Goal: Contribute content: Contribute content

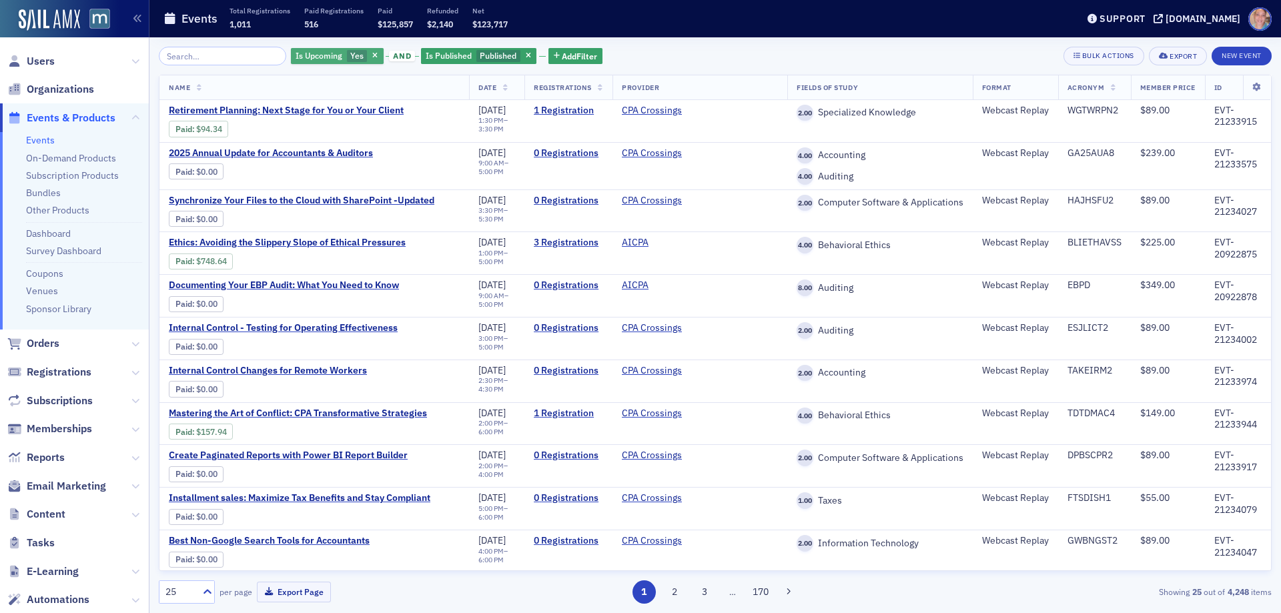
click at [350, 58] on span "Yes" at bounding box center [356, 55] width 13 height 11
click at [410, 65] on div "Yes No" at bounding box center [425, 56] width 112 height 31
click at [422, 55] on input "No" at bounding box center [420, 56] width 12 height 12
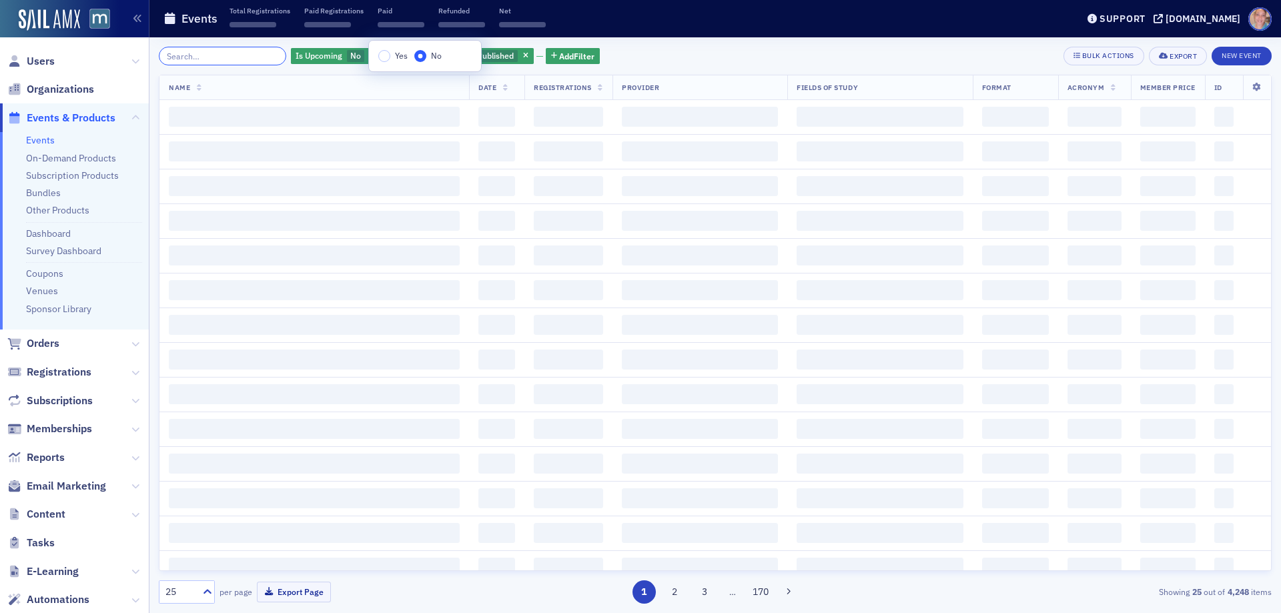
click at [250, 57] on input "search" at bounding box center [222, 56] width 127 height 19
type input "w2w"
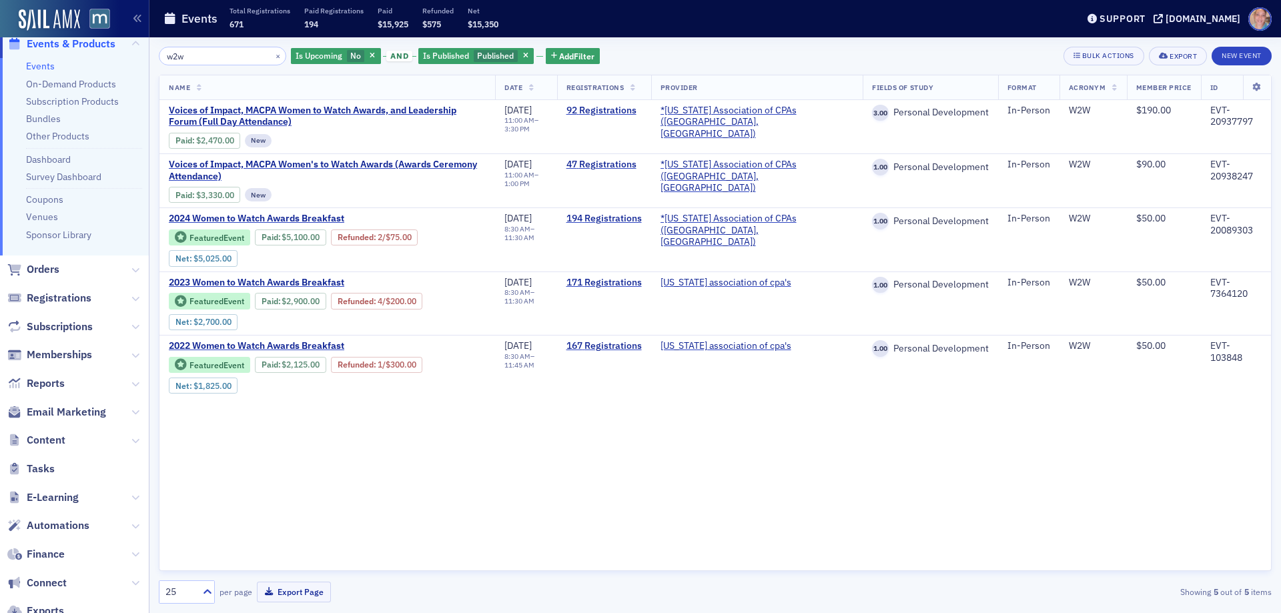
scroll to position [171, 0]
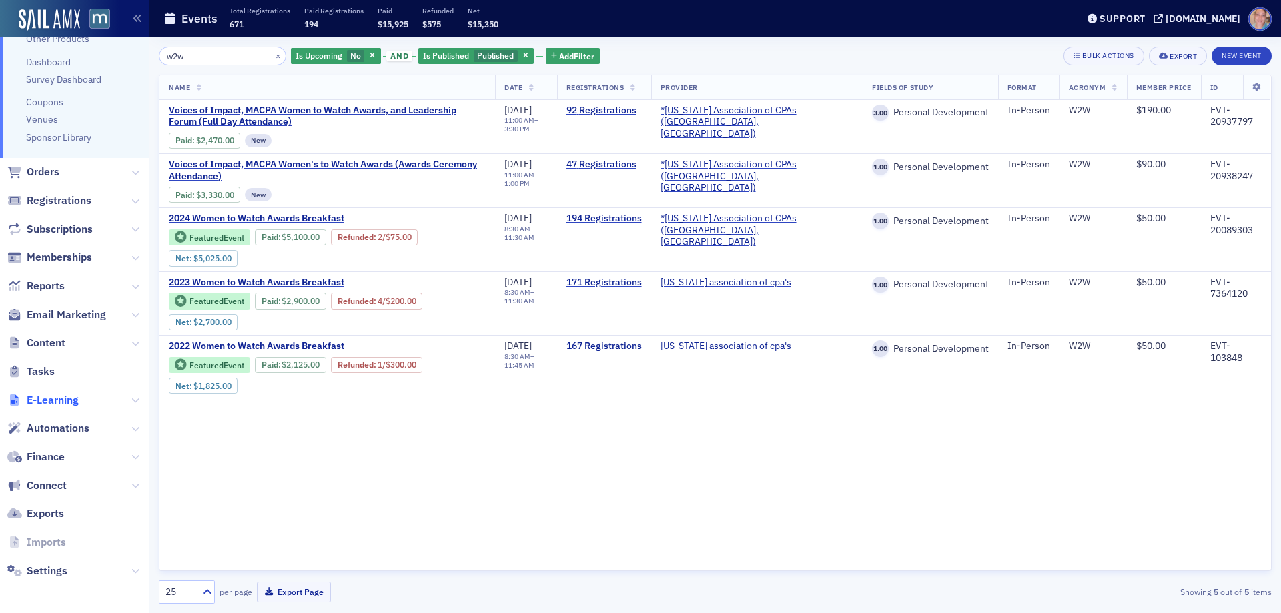
click at [70, 398] on span "E-Learning" at bounding box center [53, 400] width 52 height 15
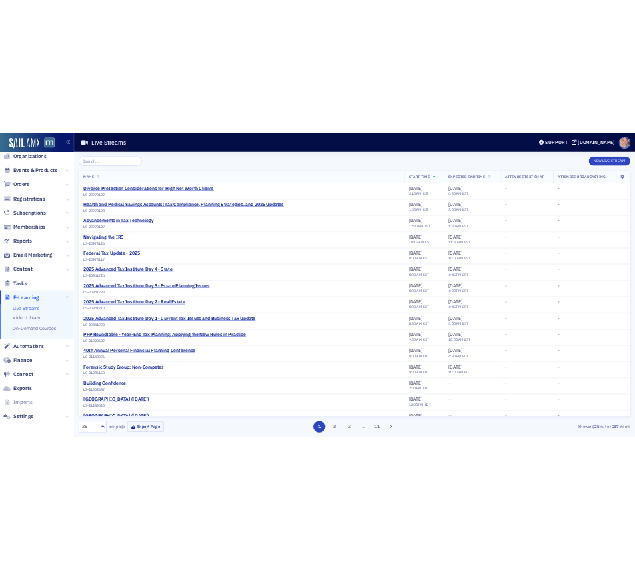
scroll to position [43, 0]
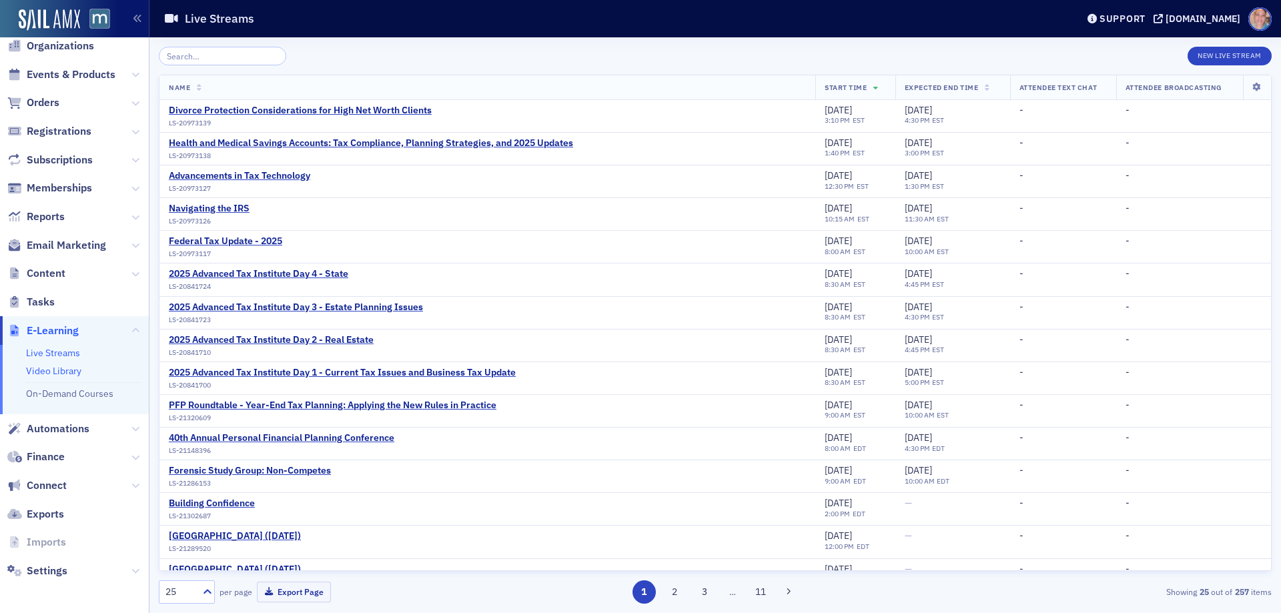
click at [65, 374] on link "Video Library" at bounding box center [53, 371] width 55 height 12
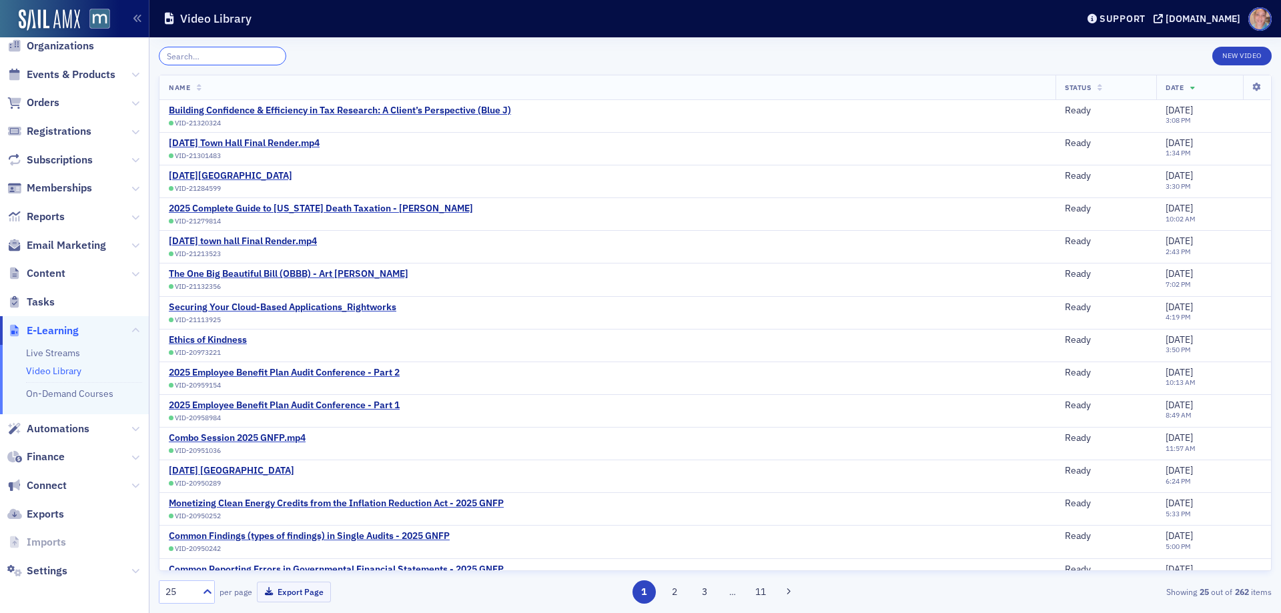
click at [213, 53] on input "search" at bounding box center [222, 56] width 127 height 19
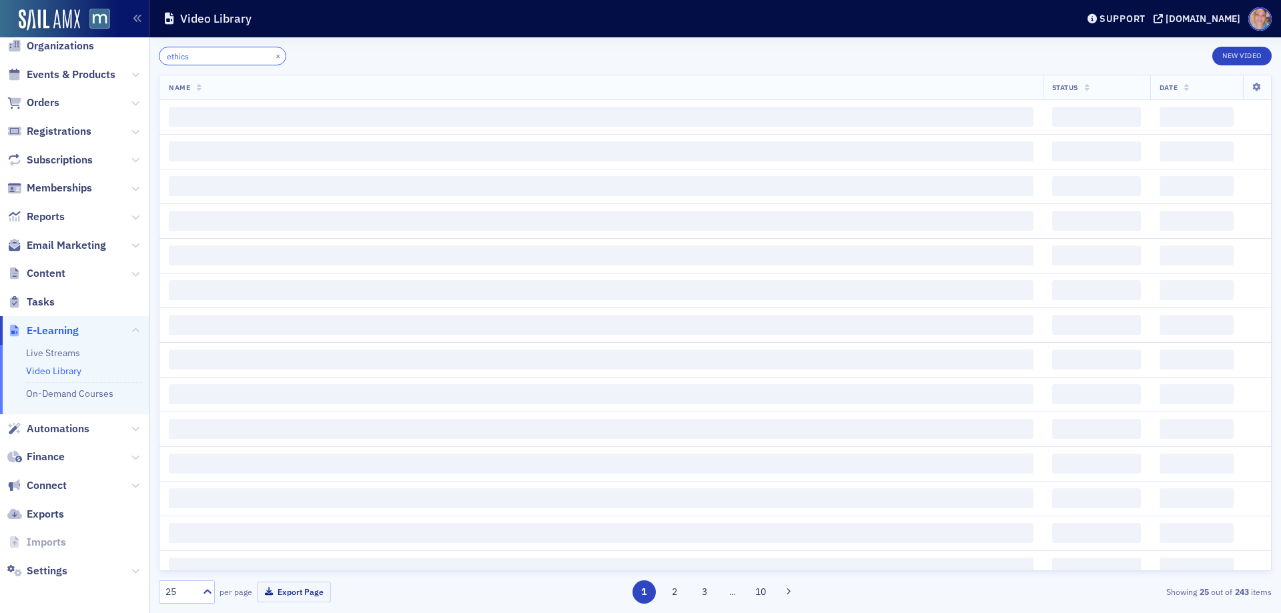
type input "ethics"
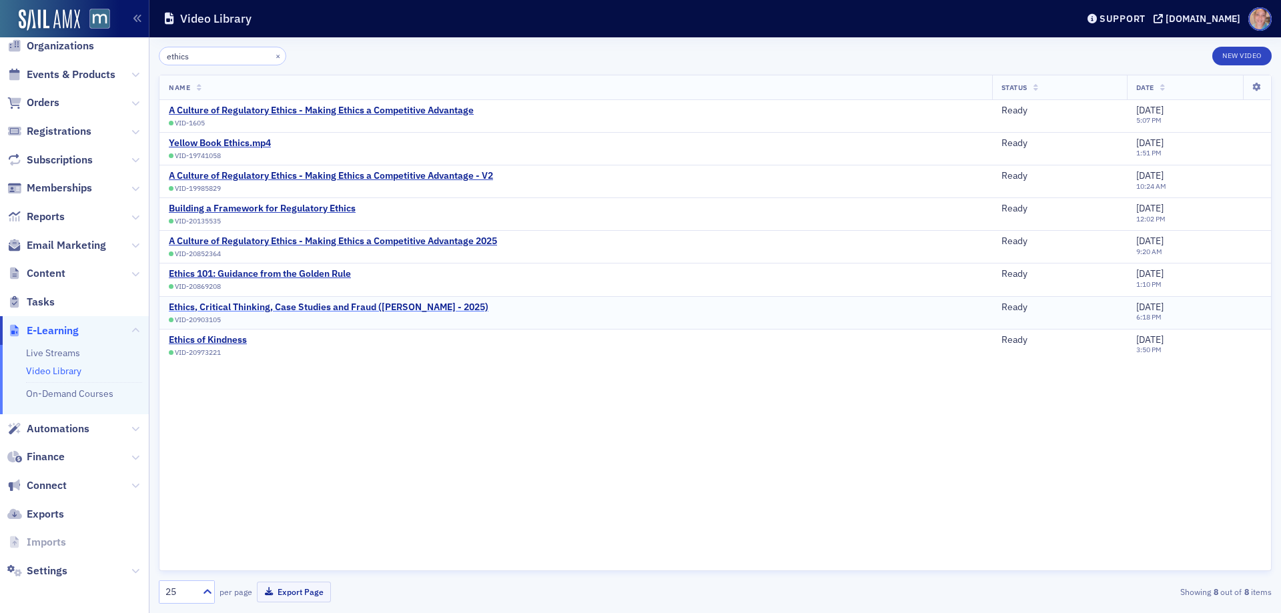
click at [383, 307] on div "Ethics, Critical Thinking, Case Studies and Fraud ([PERSON_NAME] - 2025)" at bounding box center [329, 308] width 320 height 12
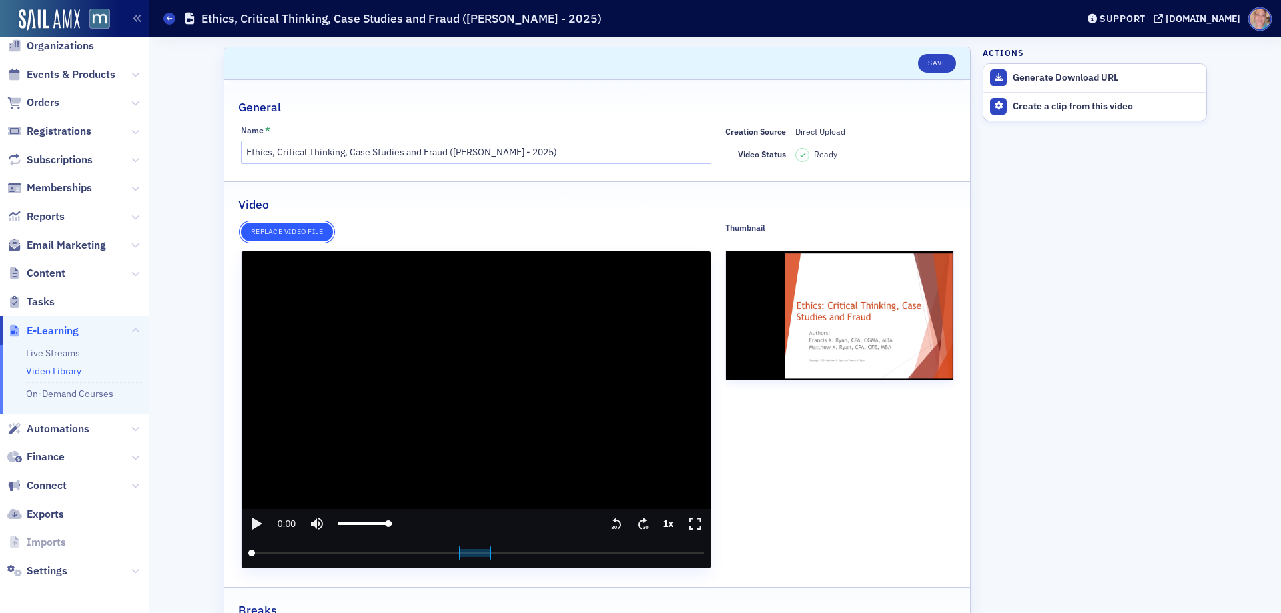
click at [292, 232] on button "Replace video file" at bounding box center [287, 232] width 92 height 19
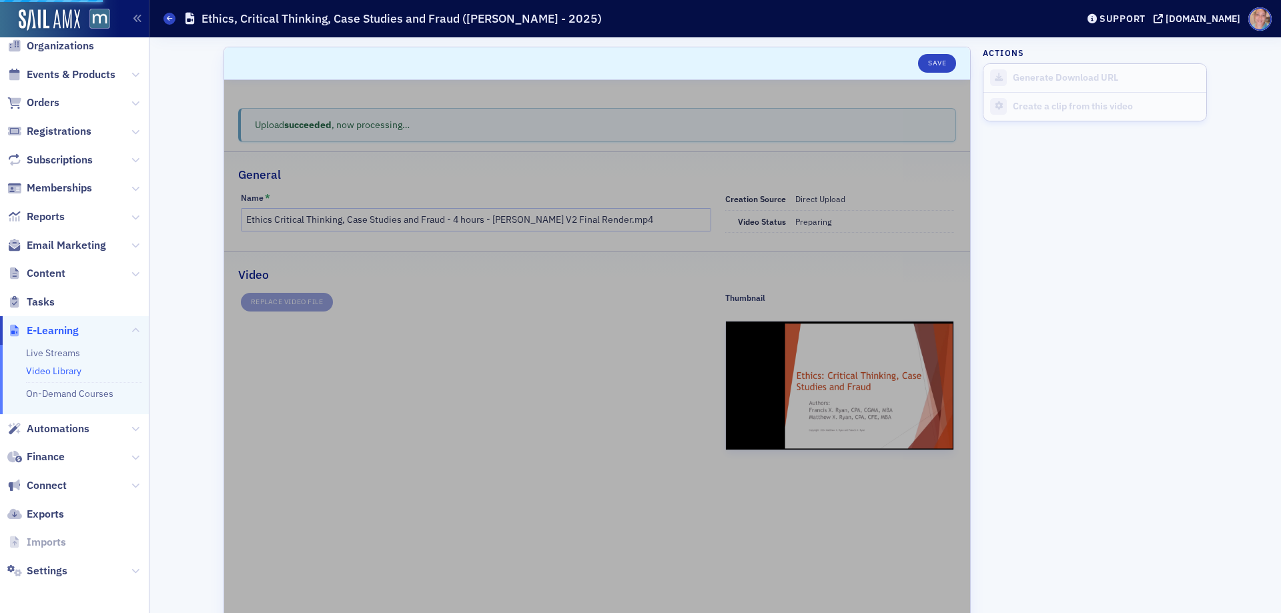
type input "Ethics, Critical Thinking, Case Studies and Fraud ([PERSON_NAME] - 2025)"
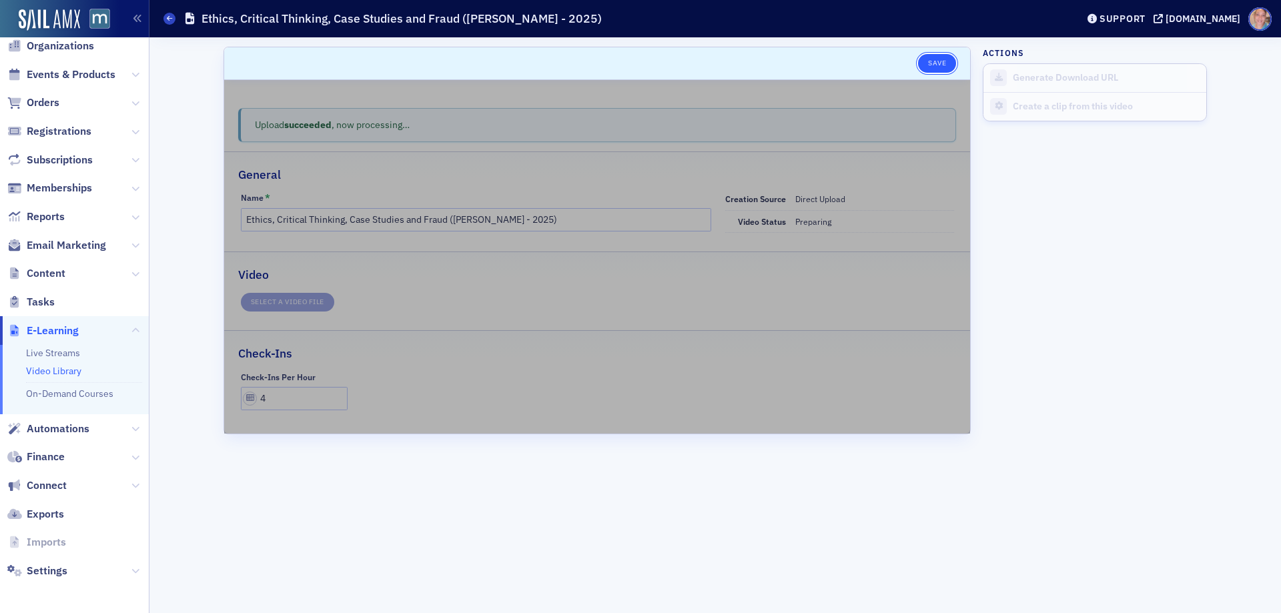
click at [944, 61] on button "Save" at bounding box center [937, 63] width 38 height 19
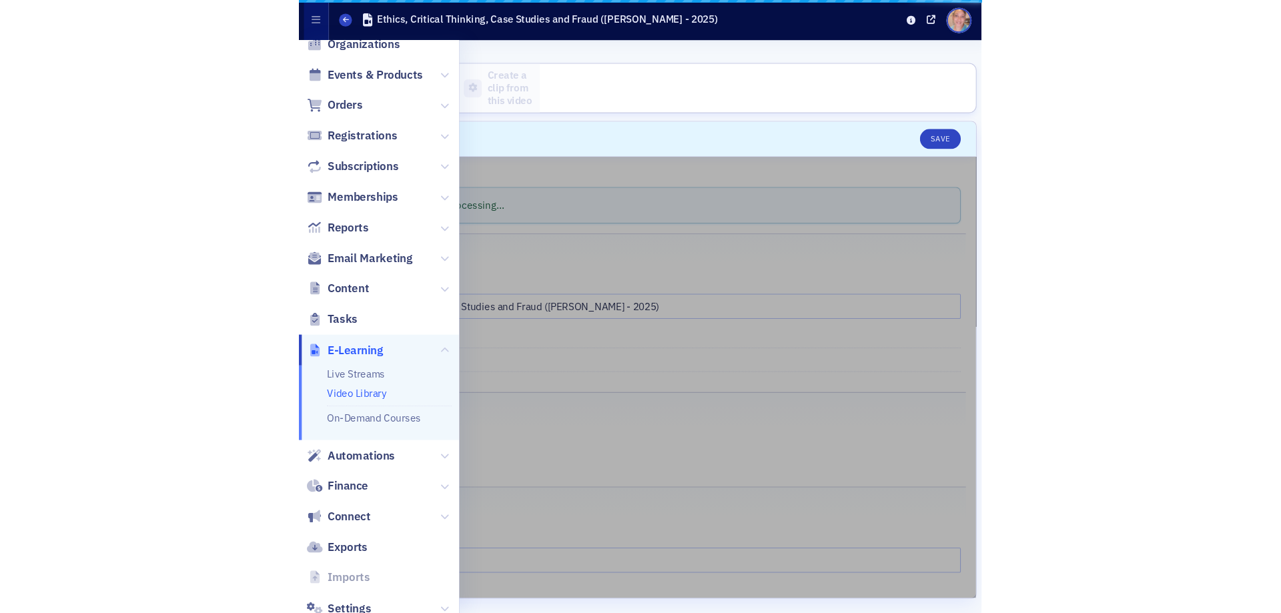
scroll to position [39, 0]
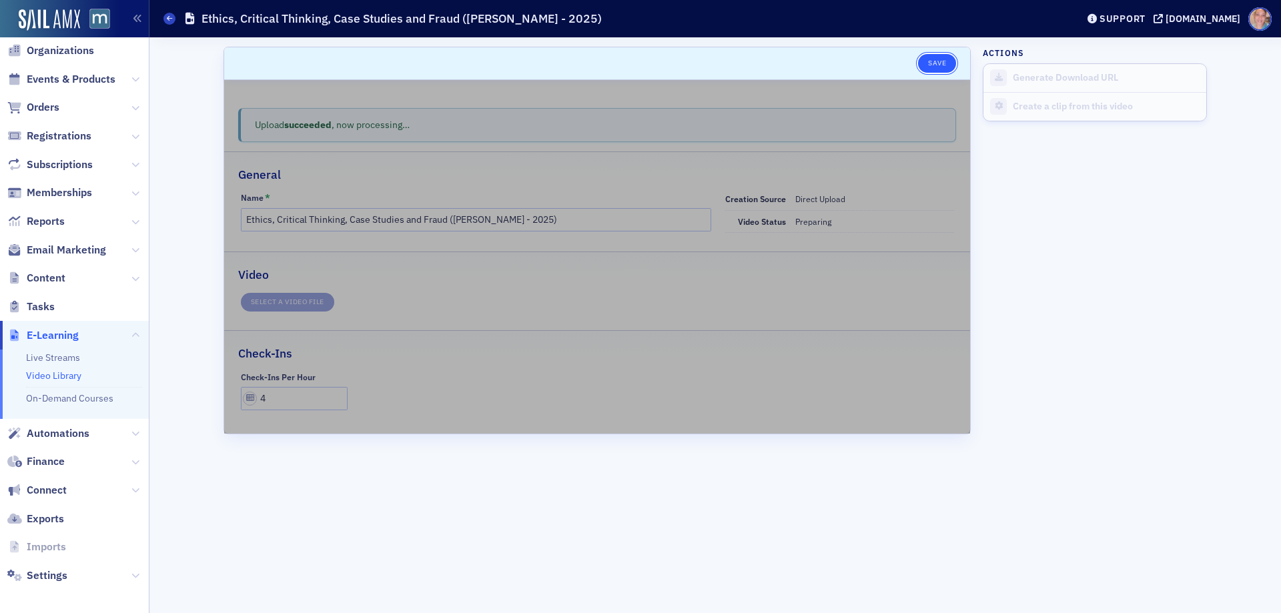
click at [941, 65] on button "Save" at bounding box center [937, 63] width 38 height 19
click at [943, 59] on button "Save" at bounding box center [937, 63] width 38 height 19
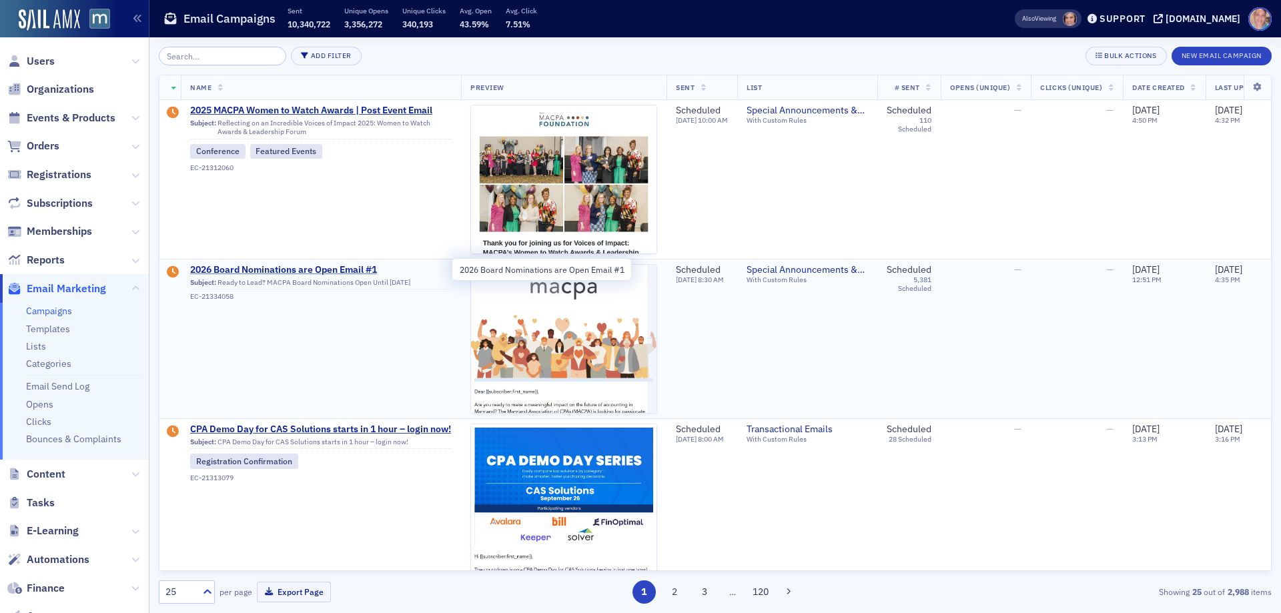
click at [267, 268] on span "2026 Board Nominations are Open Email #1" at bounding box center [321, 270] width 262 height 12
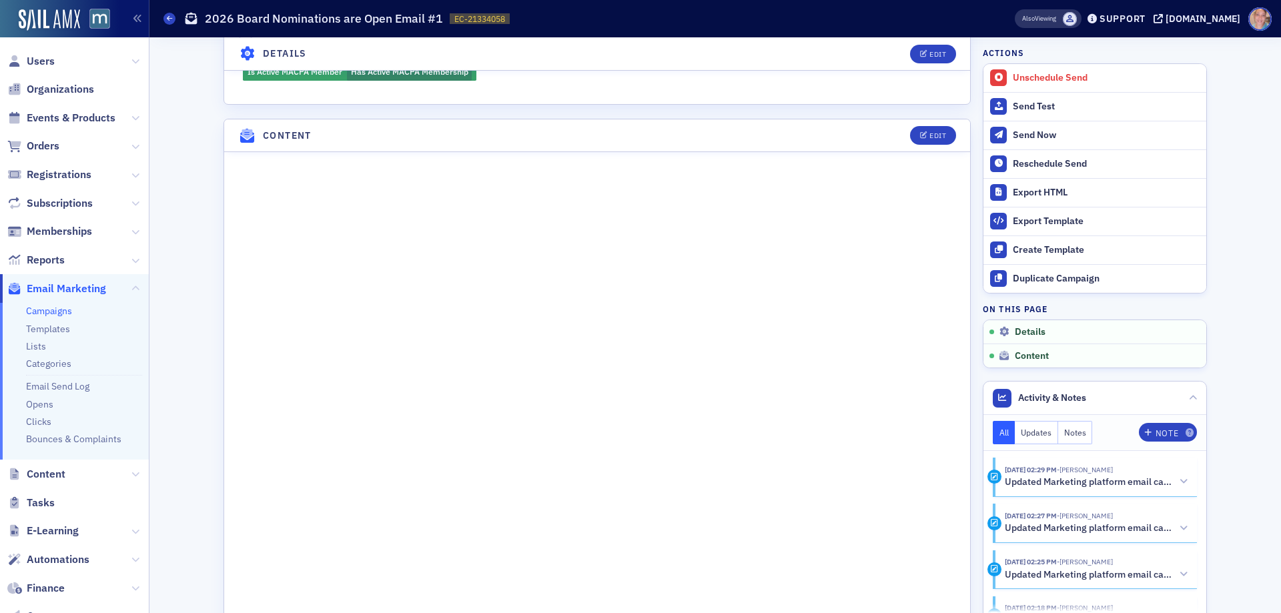
scroll to position [600, 0]
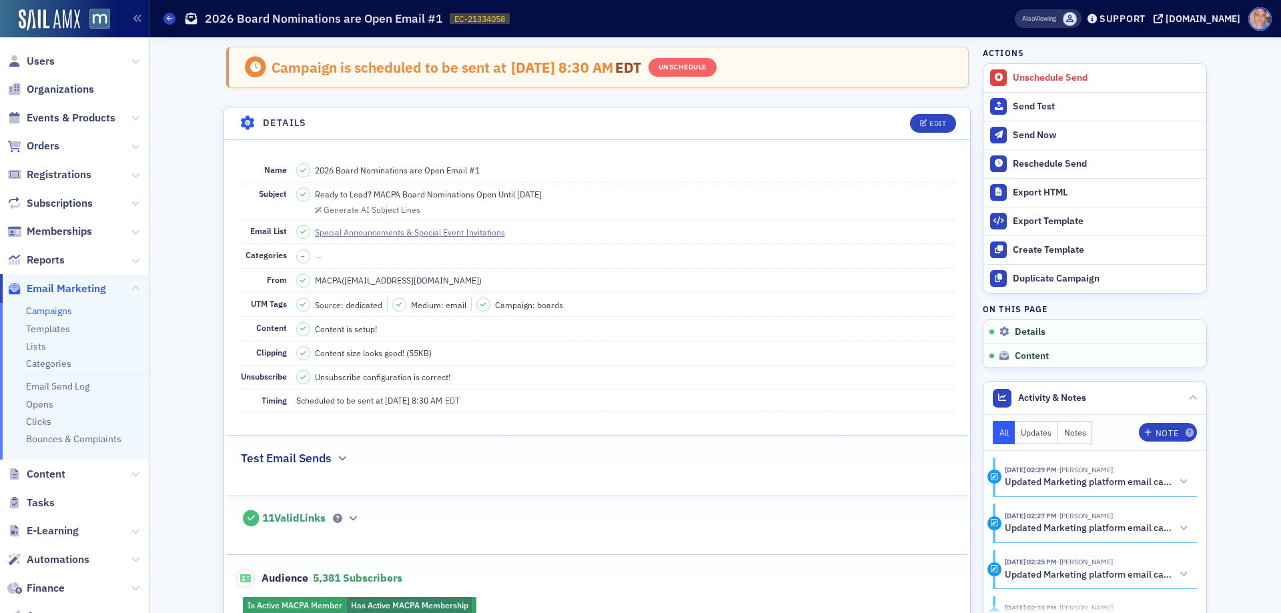
scroll to position [600, 0]
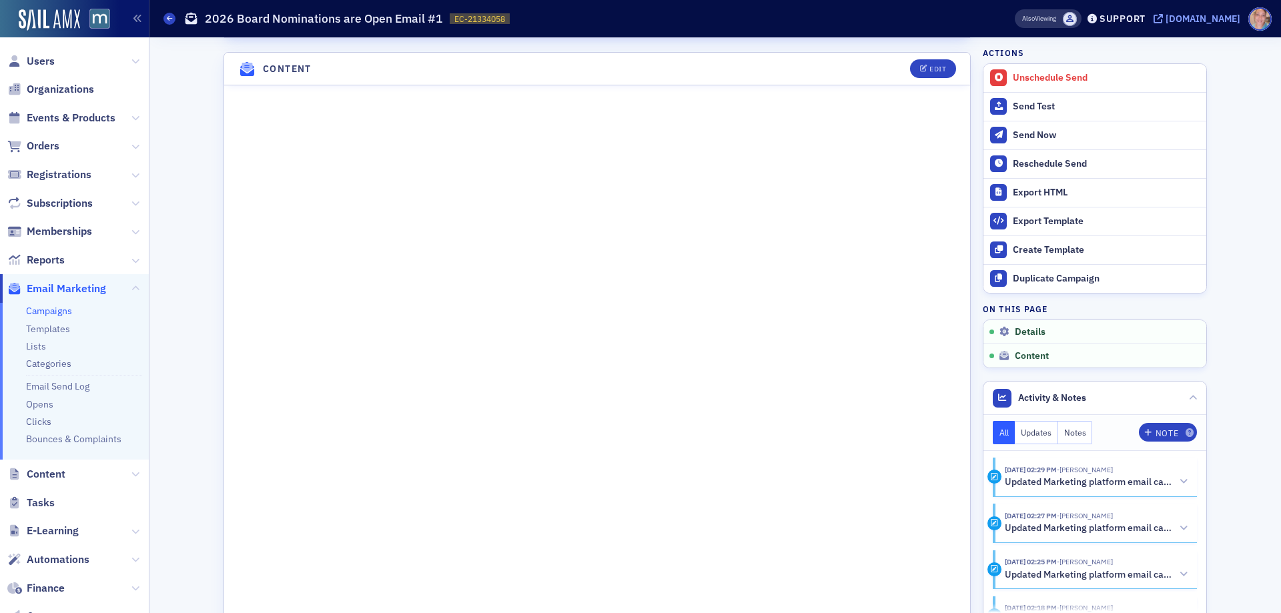
click at [1205, 19] on div "[DOMAIN_NAME]" at bounding box center [1203, 19] width 75 height 12
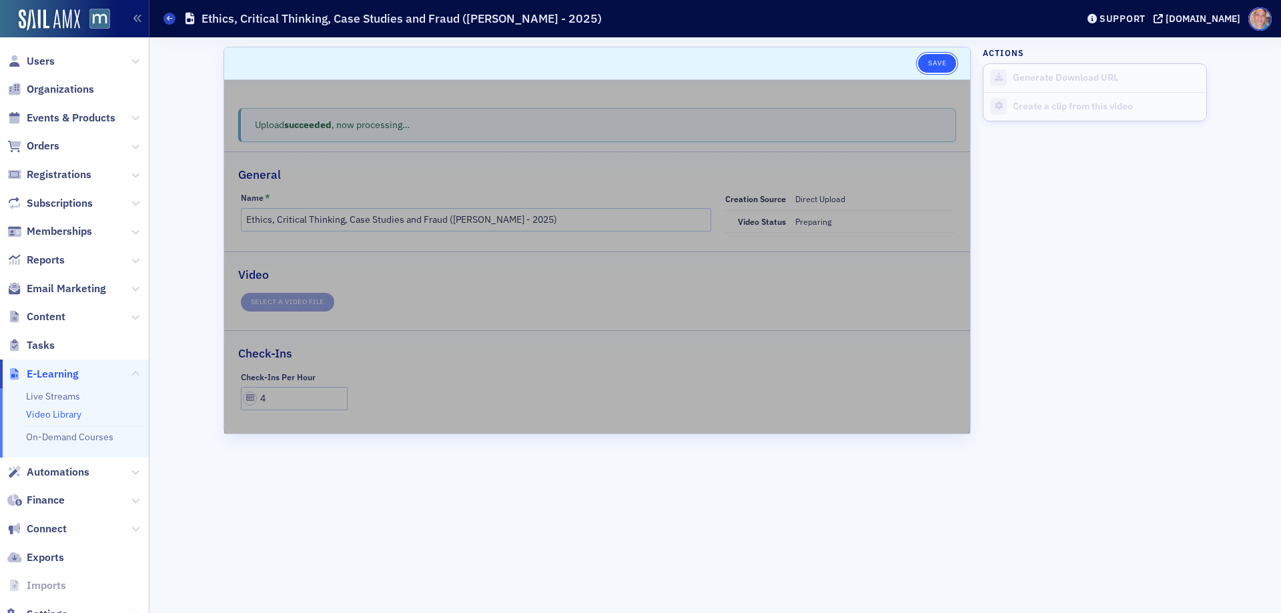
click at [942, 64] on button "Save" at bounding box center [937, 63] width 38 height 19
click at [940, 63] on button "Save" at bounding box center [937, 63] width 38 height 19
click at [929, 64] on button "Save" at bounding box center [937, 63] width 38 height 19
click at [51, 410] on link "Video Library" at bounding box center [53, 414] width 55 height 12
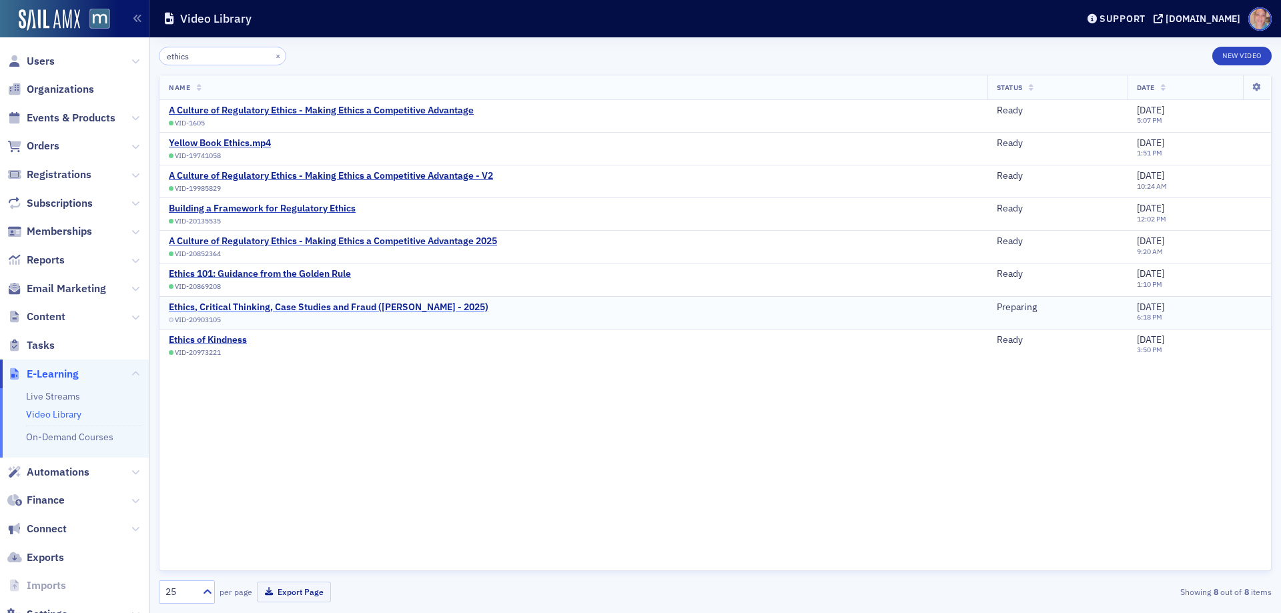
type input "ethics"
click at [292, 304] on div "Ethics, Critical Thinking, Case Studies and Fraud ([PERSON_NAME] - 2025)" at bounding box center [329, 308] width 320 height 12
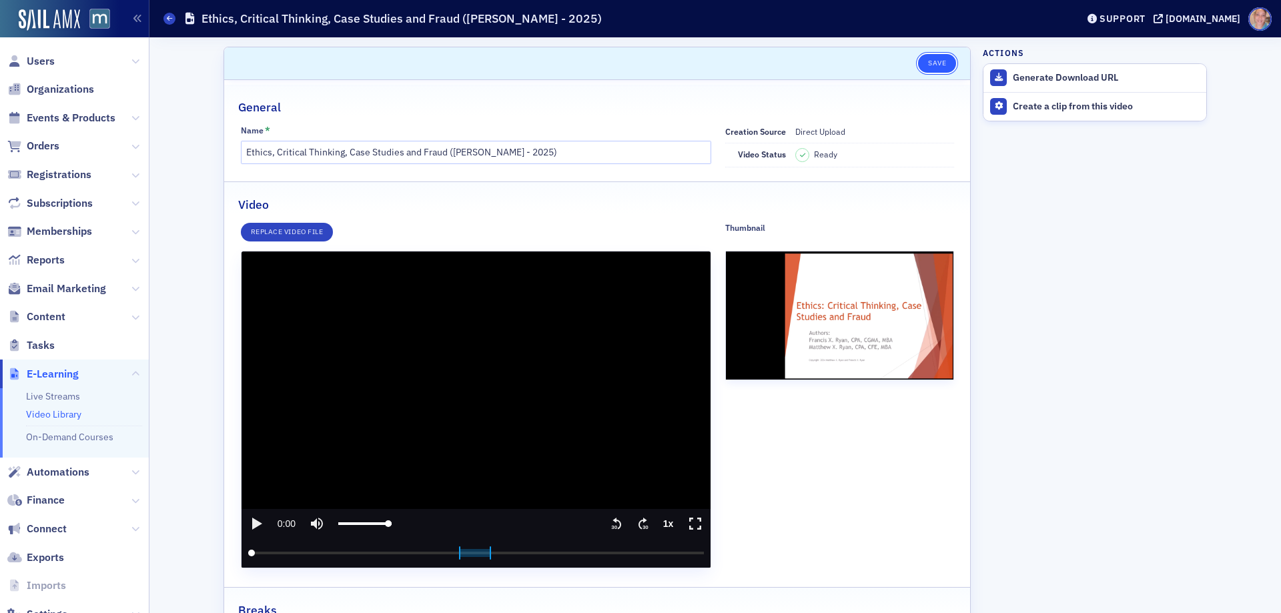
click at [926, 61] on button "Save" at bounding box center [937, 63] width 38 height 19
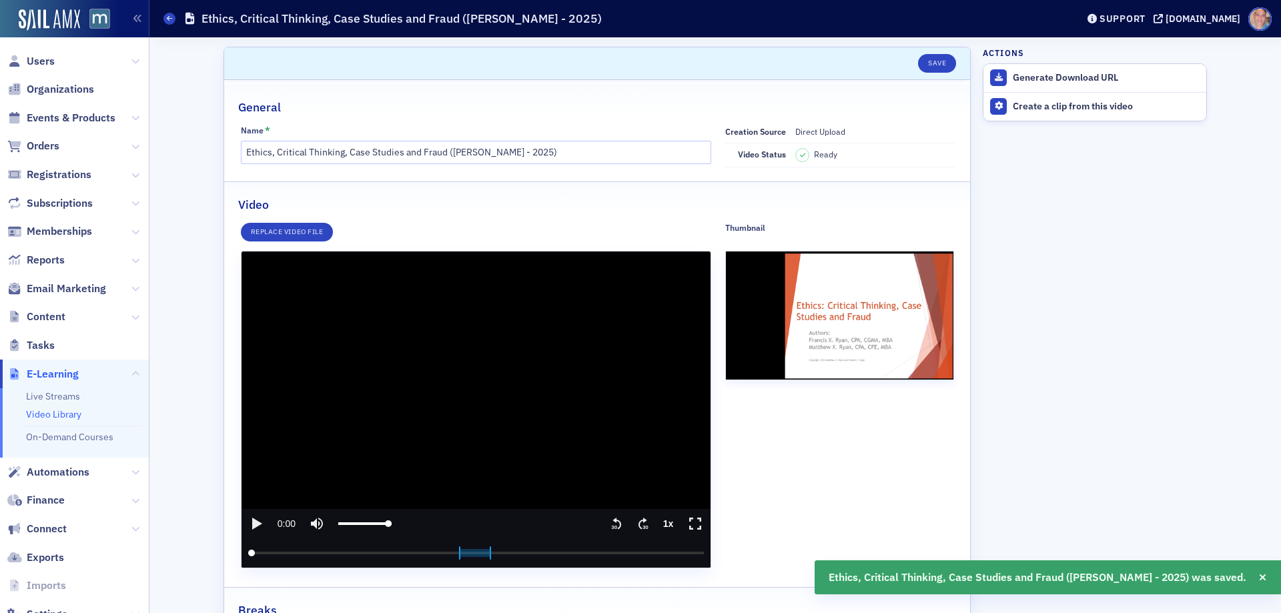
click at [252, 526] on icon "play" at bounding box center [257, 524] width 10 height 12
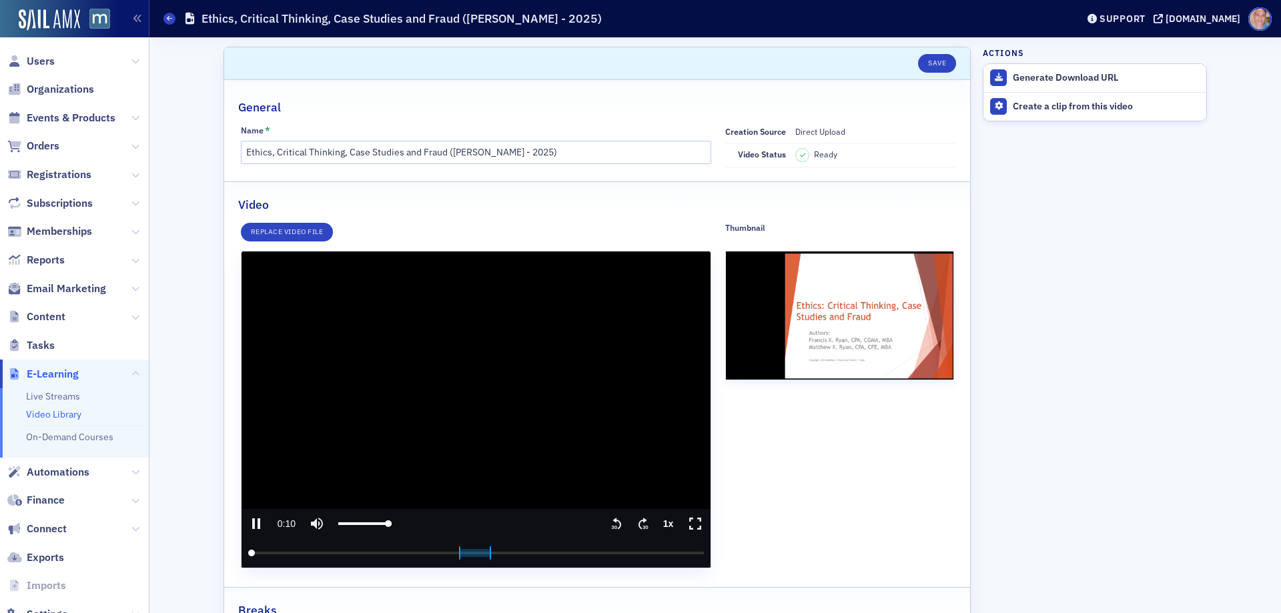
click at [251, 522] on icon "pause" at bounding box center [256, 524] width 16 height 16
type input "10.644794"
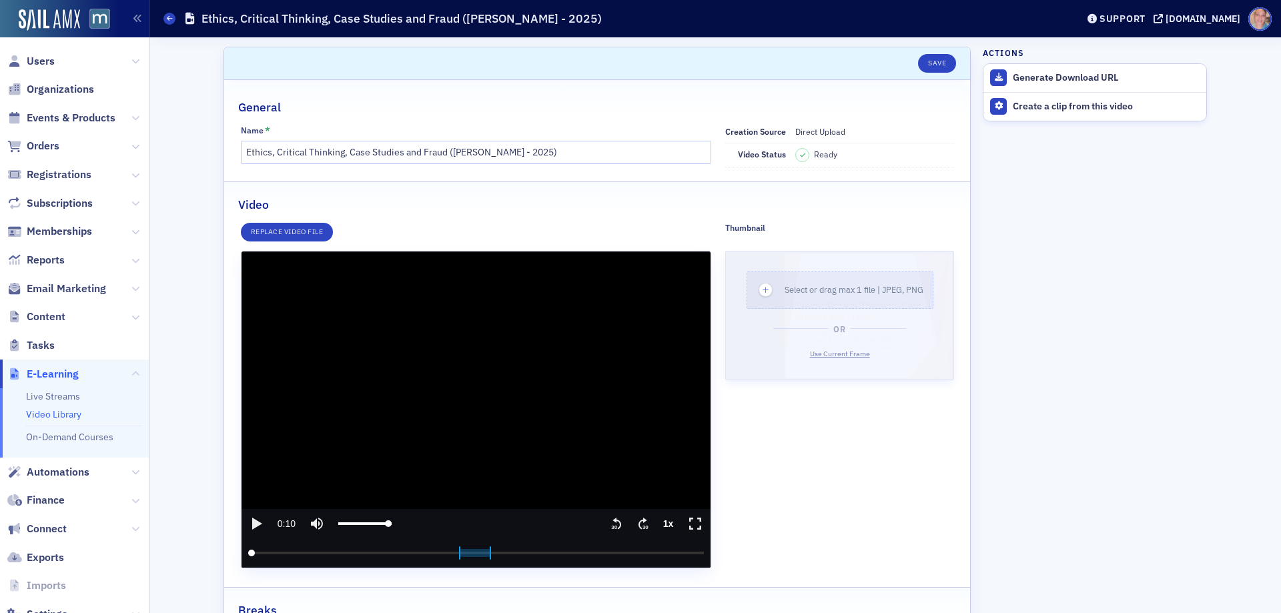
click at [844, 350] on span "Use Current Frame" at bounding box center [840, 353] width 60 height 9
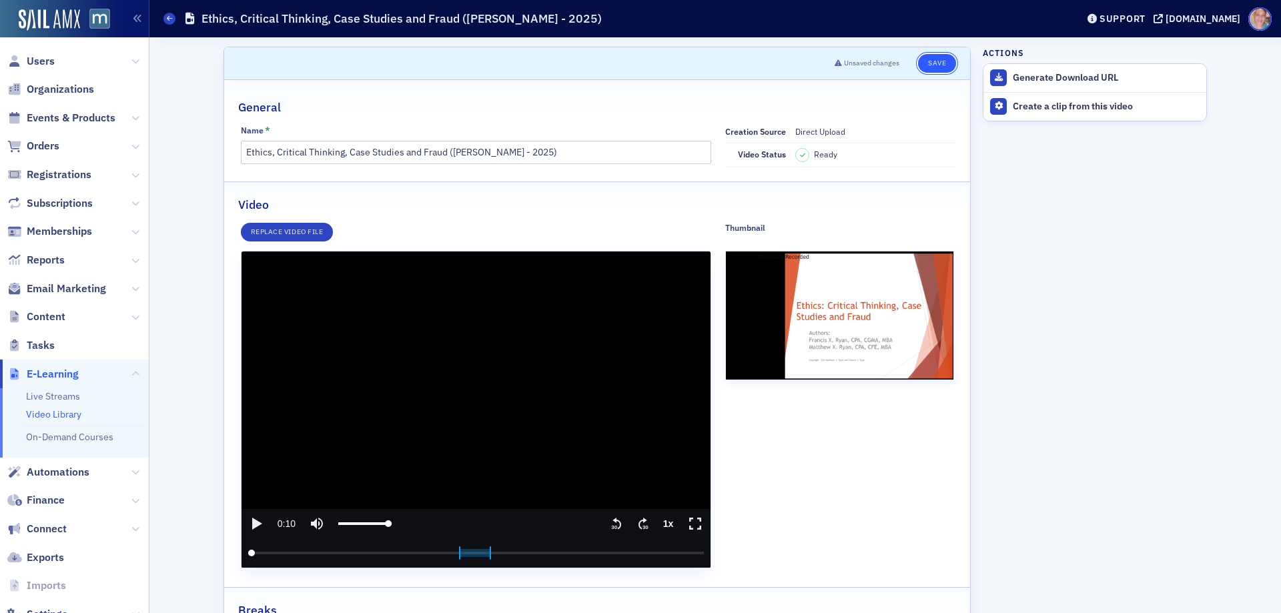
click at [925, 63] on button "Save" at bounding box center [937, 63] width 38 height 19
drag, startPoint x: 937, startPoint y: 58, endPoint x: 935, endPoint y: 70, distance: 12.2
click at [937, 58] on button "Save" at bounding box center [937, 63] width 38 height 19
